Goal: Complete application form

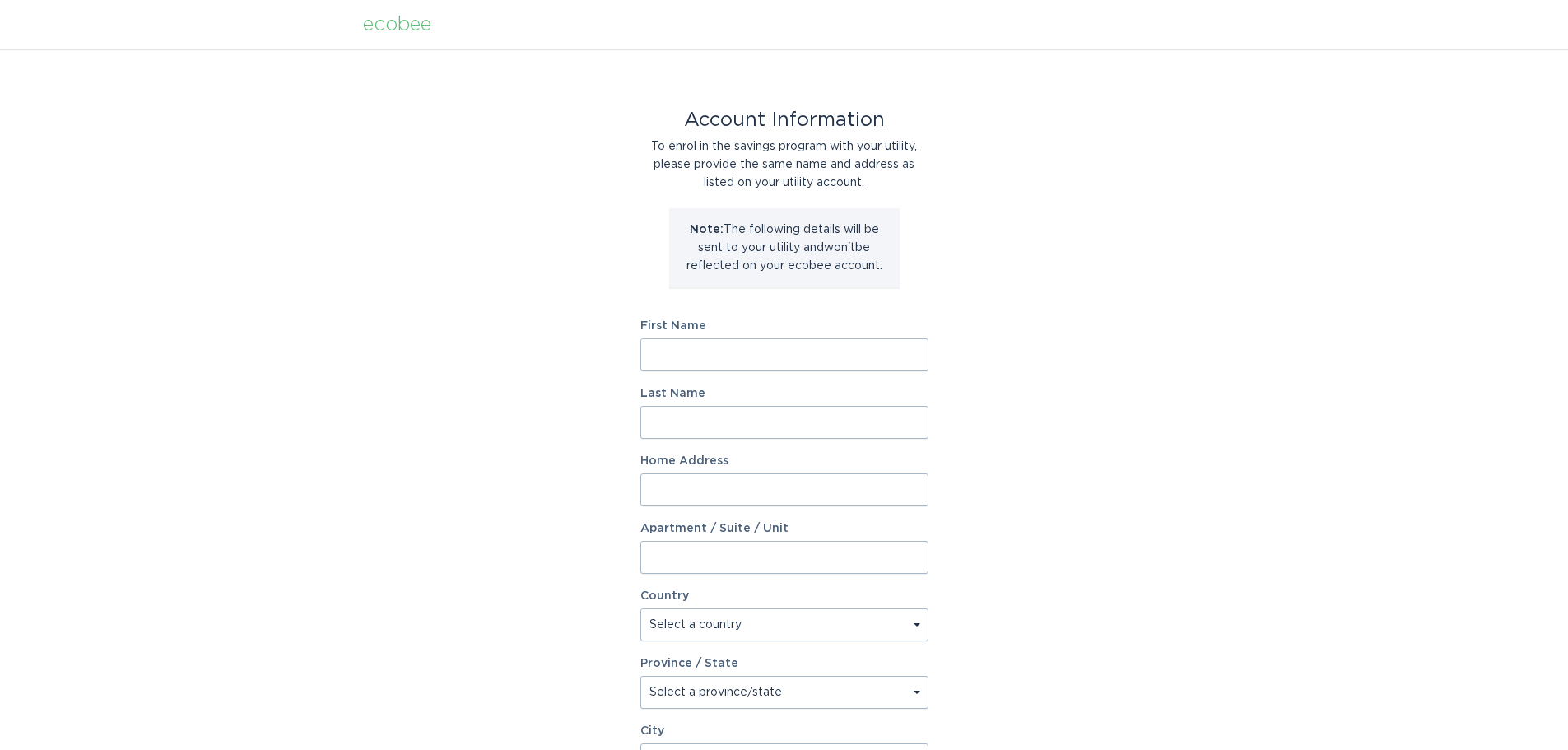
click at [841, 367] on input "First Name" at bounding box center [784, 355] width 288 height 33
type input "[PERSON_NAME]"
type input "Brown"
type input "[STREET_ADDRESS]"
drag, startPoint x: 845, startPoint y: 490, endPoint x: 609, endPoint y: 489, distance: 236.0
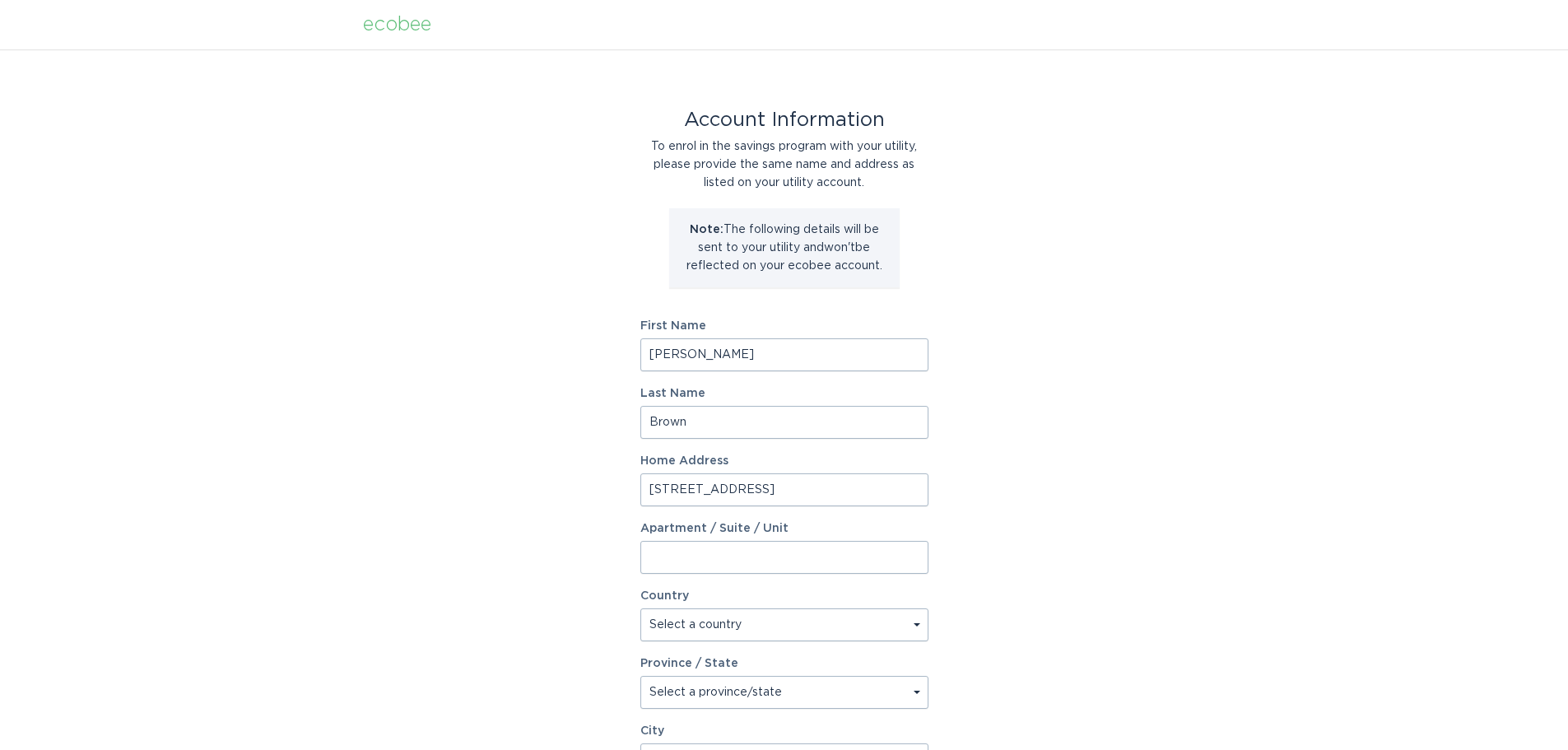
click at [609, 489] on div "Account Information To enrol in the savings program with your utility, please p…" at bounding box center [784, 503] width 1568 height 910
click at [743, 626] on select "Select a country [GEOGRAPHIC_DATA] [GEOGRAPHIC_DATA]" at bounding box center [784, 625] width 288 height 33
select select "US"
click at [640, 609] on select "Select a country [GEOGRAPHIC_DATA] [GEOGRAPHIC_DATA]" at bounding box center [784, 625] width 288 height 33
click at [729, 692] on select "Select a province/state Alabama Alaska American Samoa Arizona Arkansas Californ…" at bounding box center [784, 692] width 288 height 33
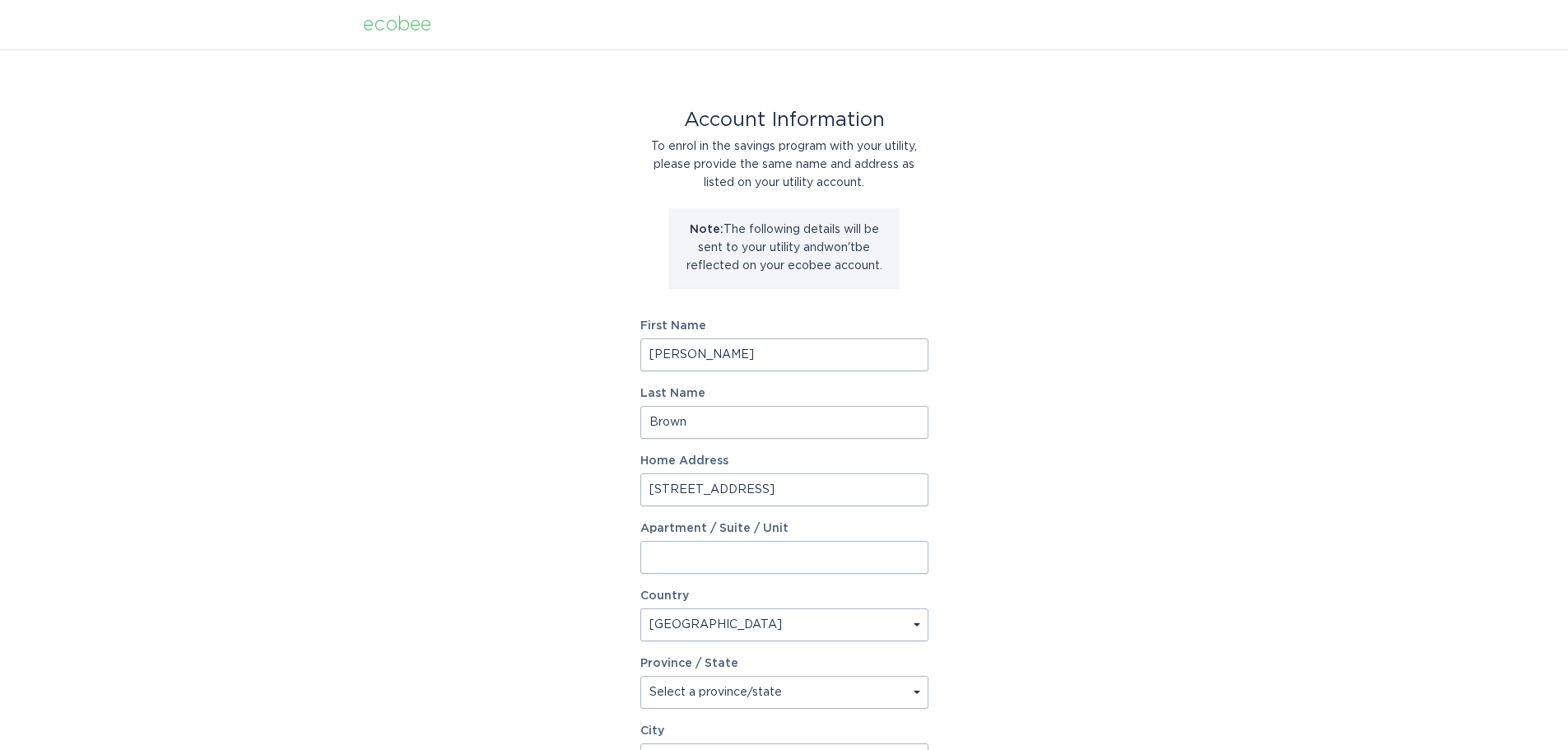
select select "NC"
click at [640, 676] on select "Select a province/state Alabama Alaska American Samoa Arizona Arkansas Californ…" at bounding box center [784, 692] width 288 height 33
click at [1006, 616] on div "Account Information To enrol in the savings program with your utility, please p…" at bounding box center [784, 503] width 1568 height 910
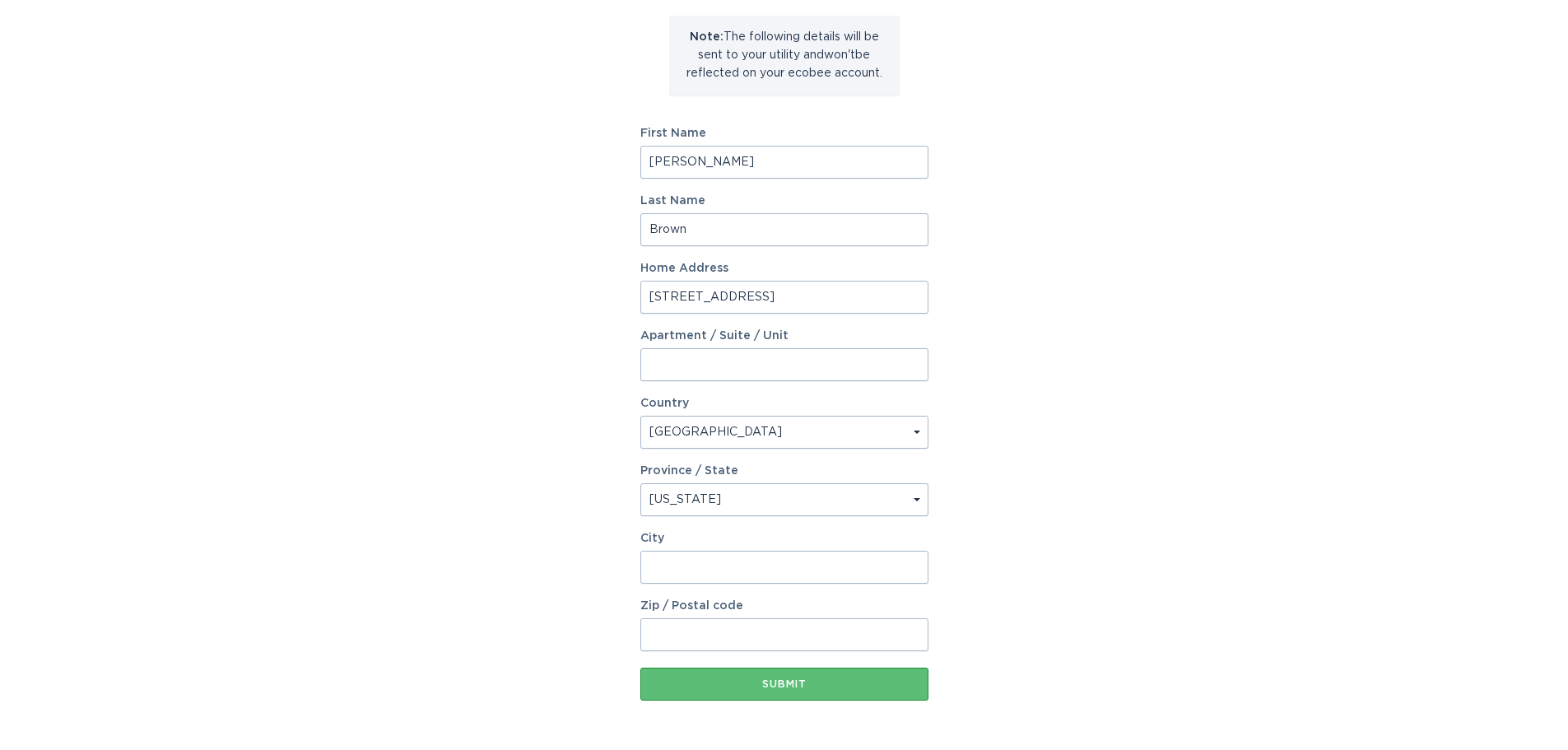
scroll to position [247, 0]
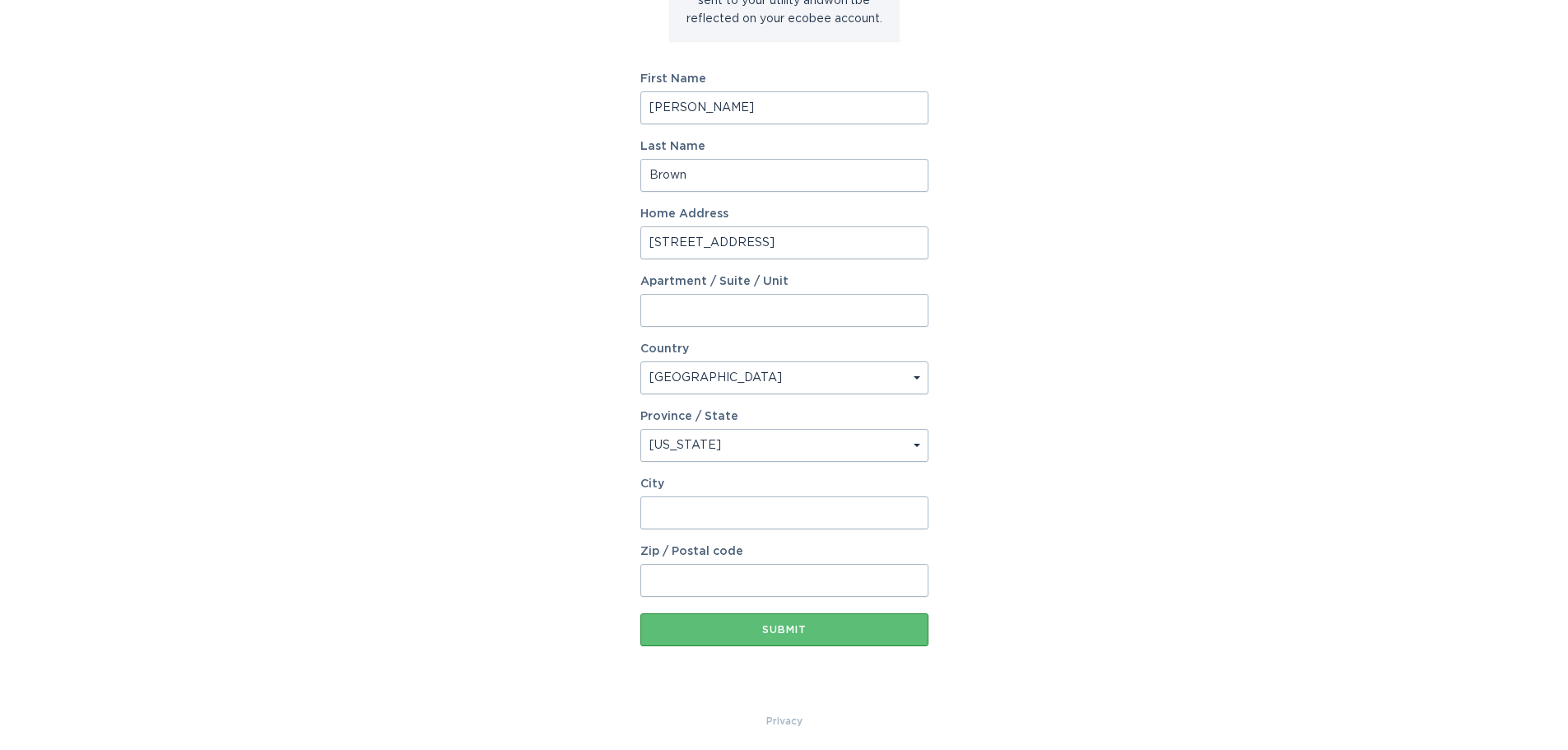
click at [719, 508] on input "City" at bounding box center [784, 512] width 288 height 33
type input "Charlotte"
type input "Unit 512"
type input "28203"
drag, startPoint x: 720, startPoint y: 309, endPoint x: 577, endPoint y: 290, distance: 144.3
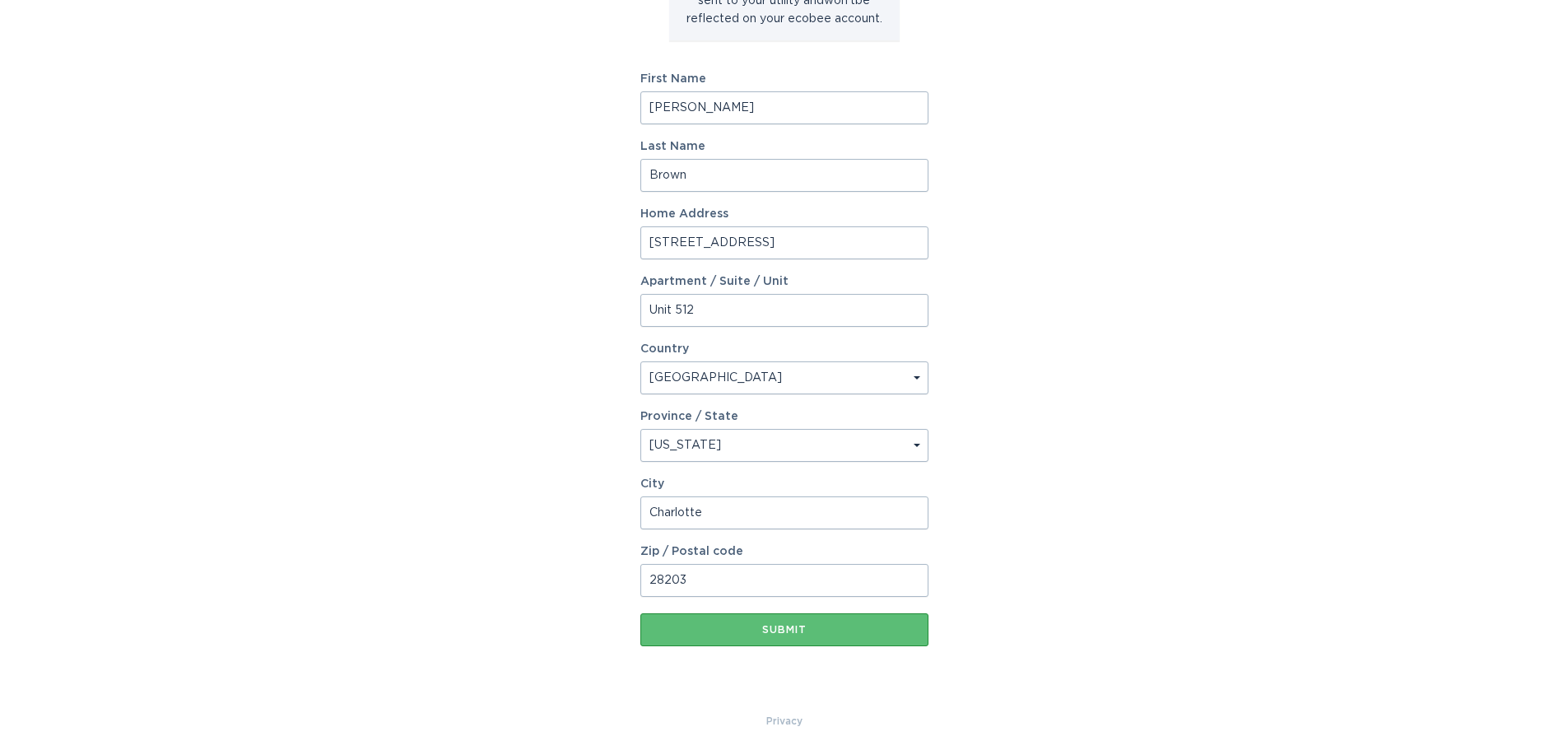
click at [584, 290] on div "Account Information To enrol in the savings program with your utility, please p…" at bounding box center [784, 257] width 1568 height 910
click at [953, 615] on div "Account Information To enrol in the savings program with your utility, please p…" at bounding box center [784, 257] width 1568 height 910
click at [784, 634] on div "Submit" at bounding box center [784, 629] width 272 height 10
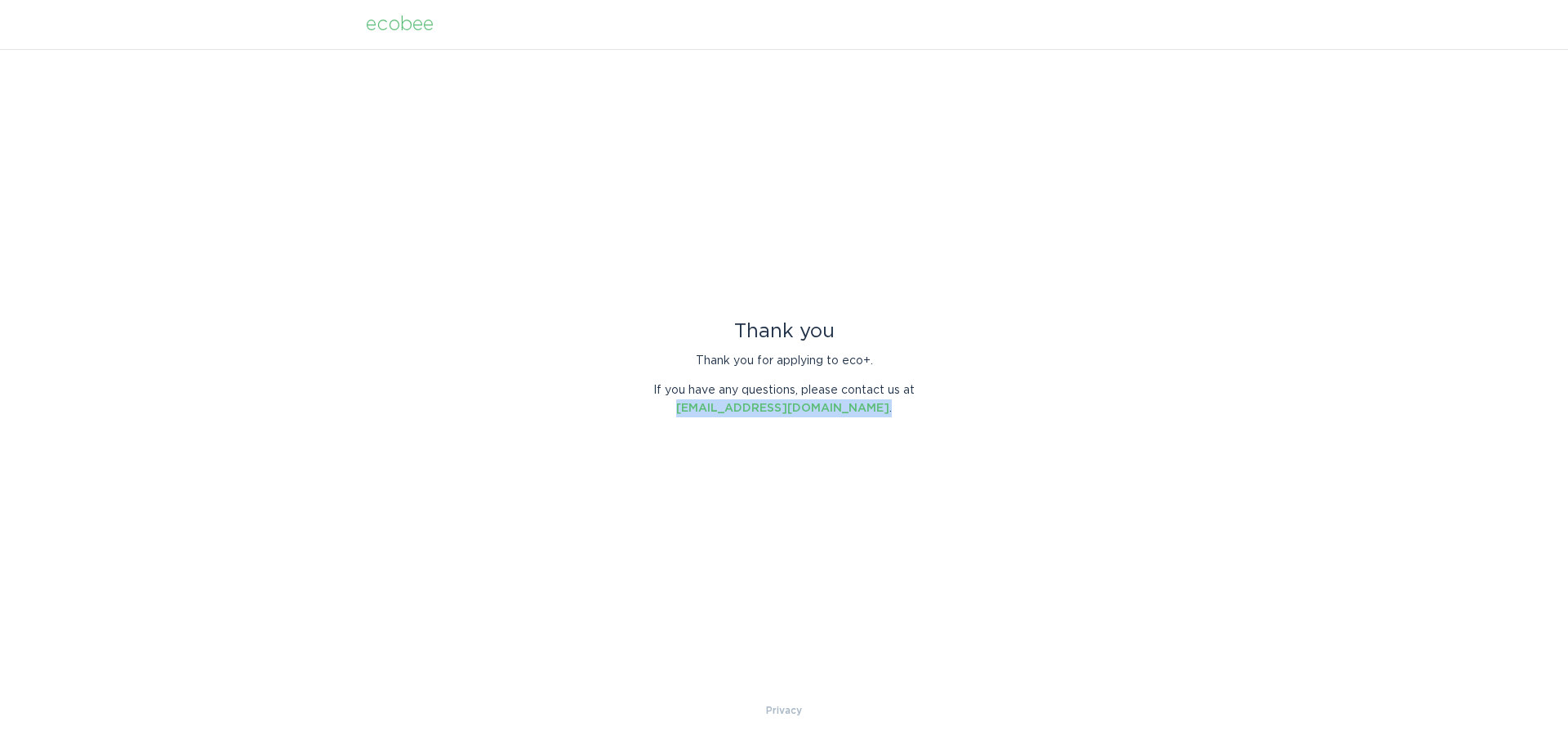
drag, startPoint x: 876, startPoint y: 409, endPoint x: 687, endPoint y: 409, distance: 189.0
click at [686, 409] on p "If you have any questions, please contact us at energyservices@ecobee.com ." at bounding box center [784, 399] width 286 height 36
copy p "energyservices@ecobee.com ."
